Goal: Information Seeking & Learning: Learn about a topic

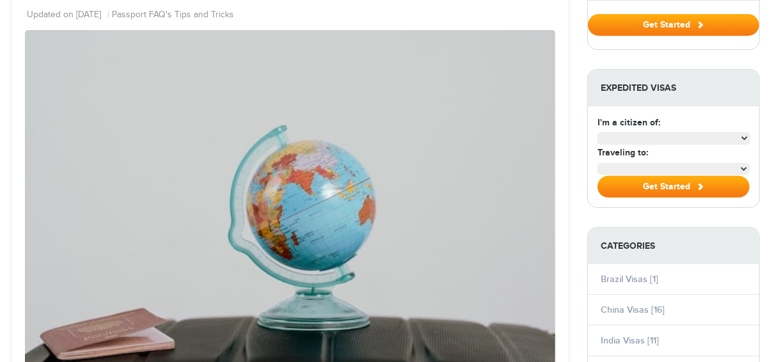
select select "**********"
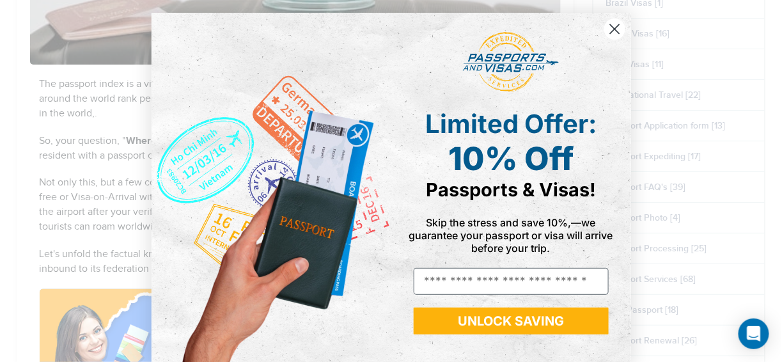
click at [611, 32] on circle "Close dialog" at bounding box center [614, 29] width 21 height 21
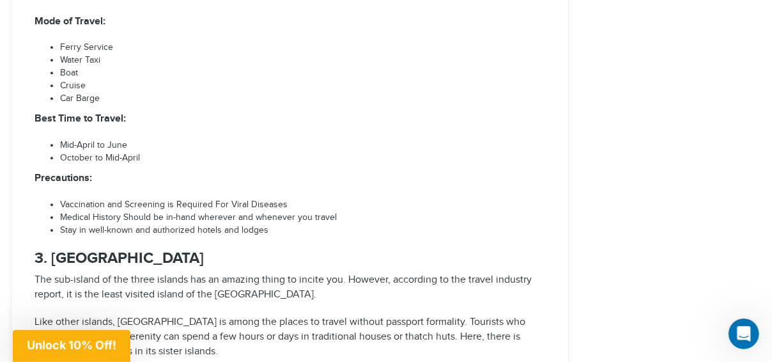
scroll to position [2174, 0]
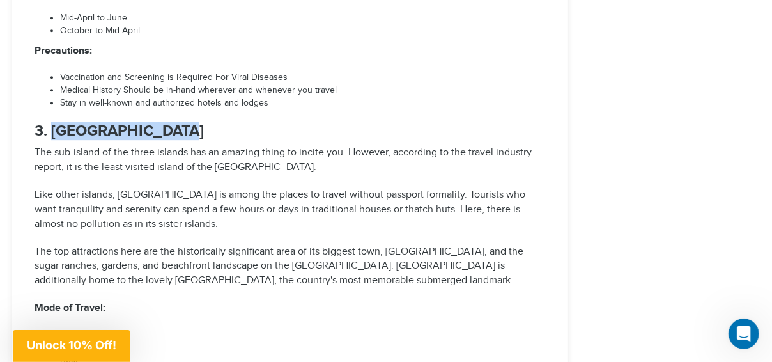
drag, startPoint x: 161, startPoint y: 48, endPoint x: 55, endPoint y: 51, distance: 106.2
click at [55, 123] on h3 "3. [GEOGRAPHIC_DATA]" at bounding box center [291, 131] width 512 height 17
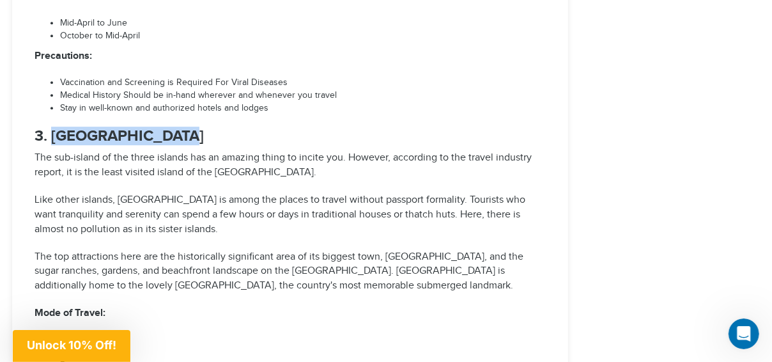
scroll to position [2110, 0]
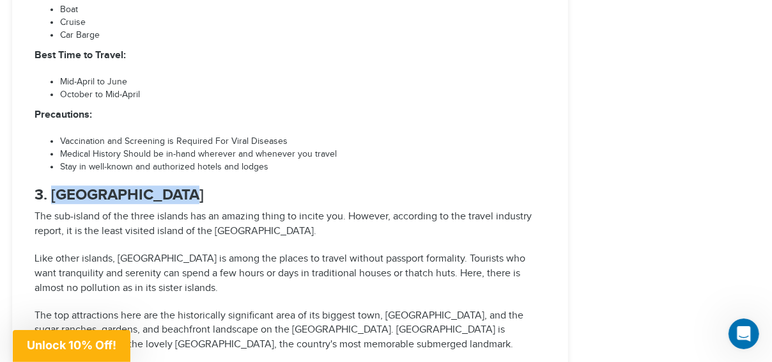
copy strong "[GEOGRAPHIC_DATA]"
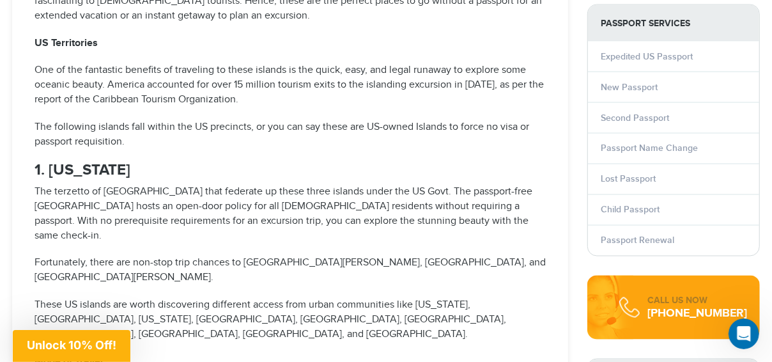
scroll to position [1214, 0]
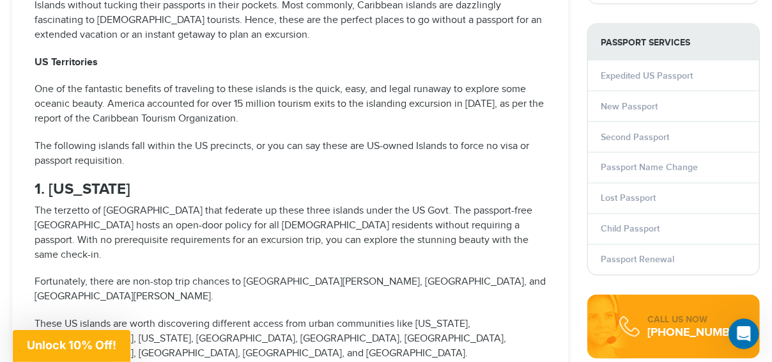
drag, startPoint x: 170, startPoint y: 175, endPoint x: 51, endPoint y: 178, distance: 119.0
click at [51, 182] on h3 "1. [US_STATE]" at bounding box center [291, 190] width 512 height 17
copy strong "[US_STATE][GEOGRAPHIC_DATA]"
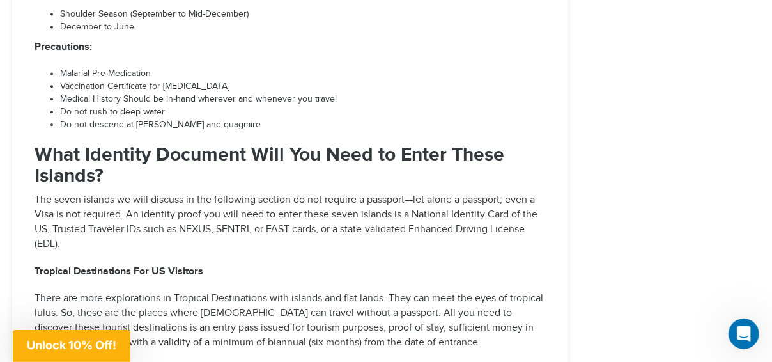
scroll to position [4412, 0]
